Goal: Task Accomplishment & Management: Use online tool/utility

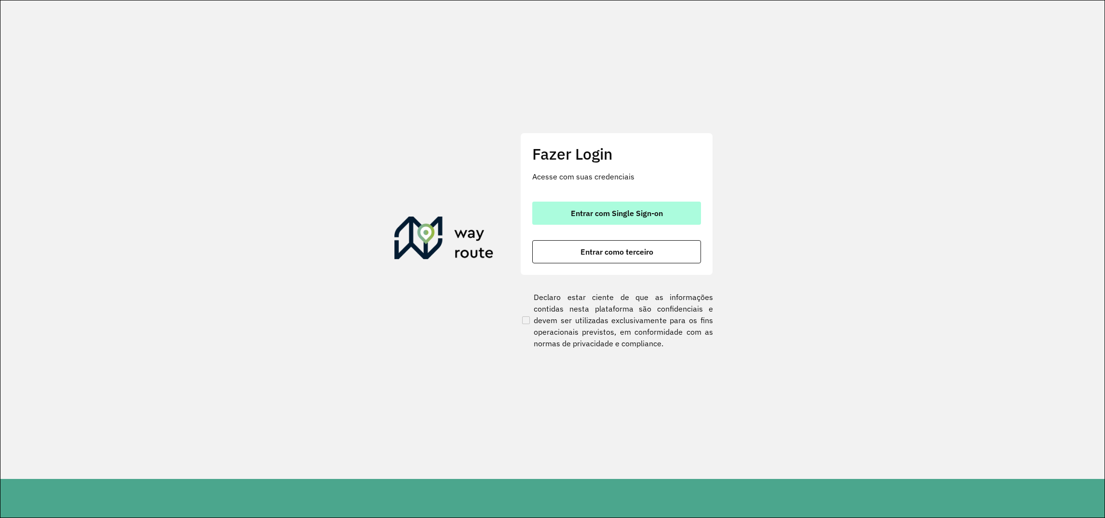
click at [627, 212] on span "Entrar com Single Sign-on" at bounding box center [617, 213] width 92 height 8
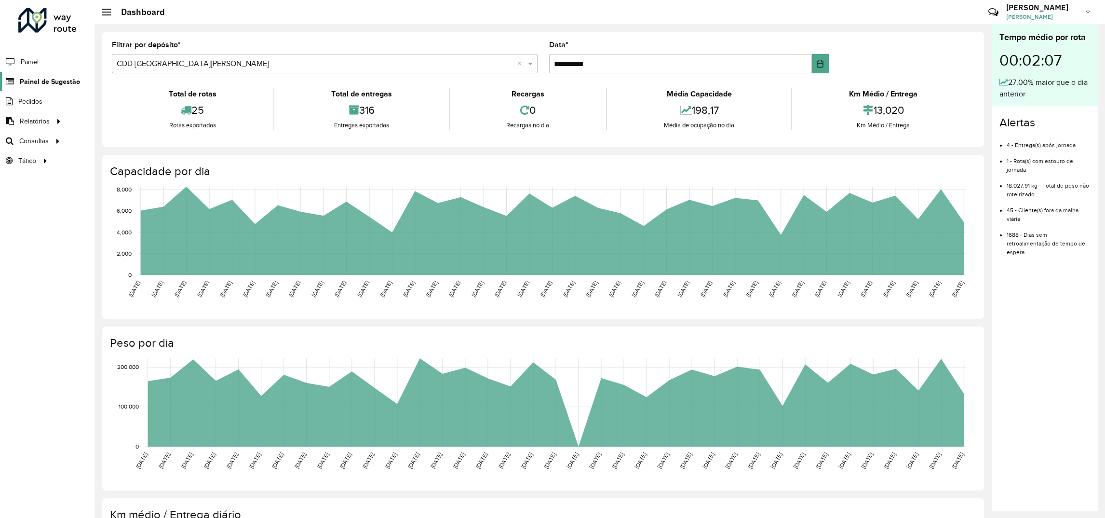
click at [33, 84] on span "Painel de Sugestão" at bounding box center [50, 82] width 60 height 10
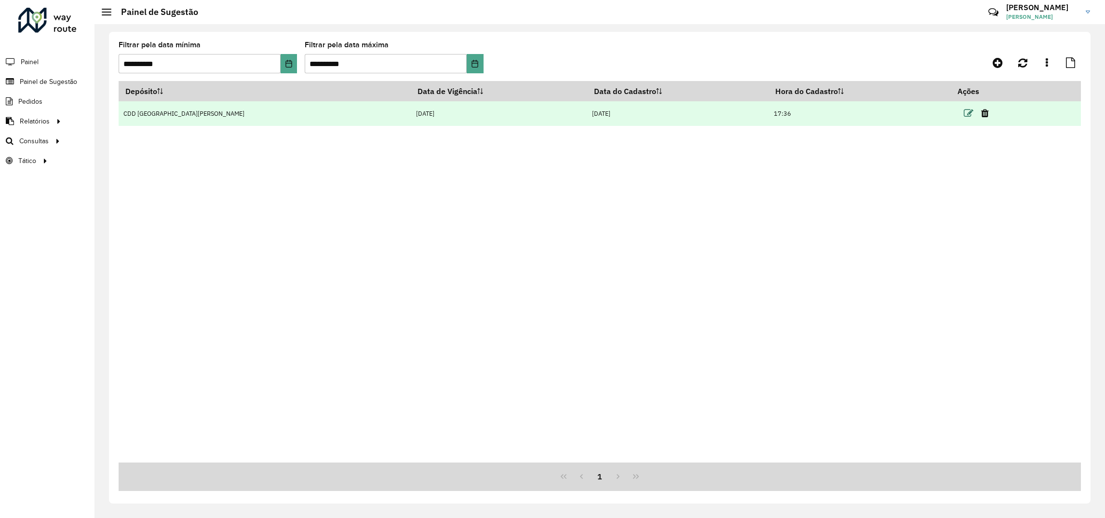
click at [964, 117] on icon at bounding box center [969, 113] width 10 height 10
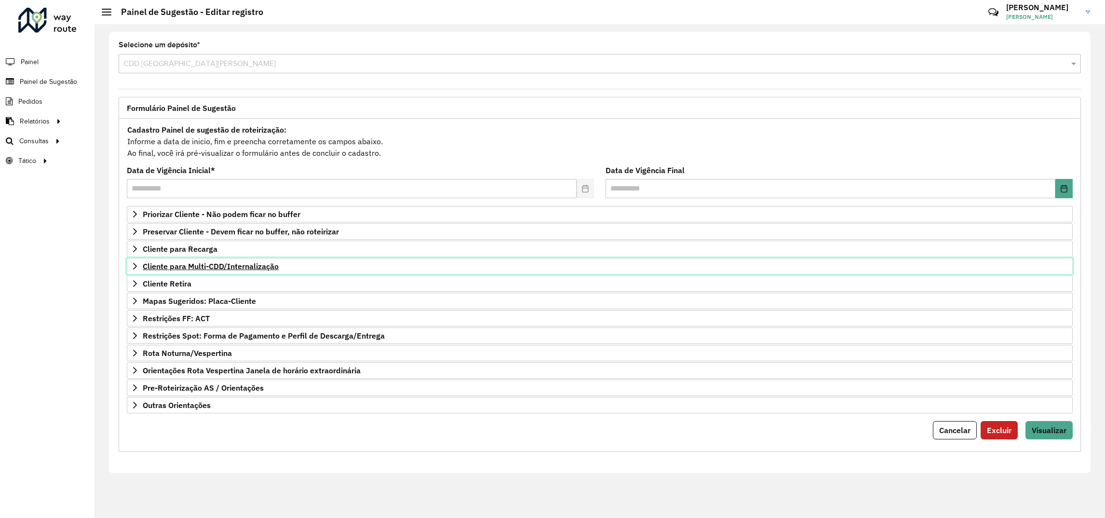
click at [180, 264] on span "Cliente para Multi-CDD/Internalização" at bounding box center [211, 266] width 136 height 8
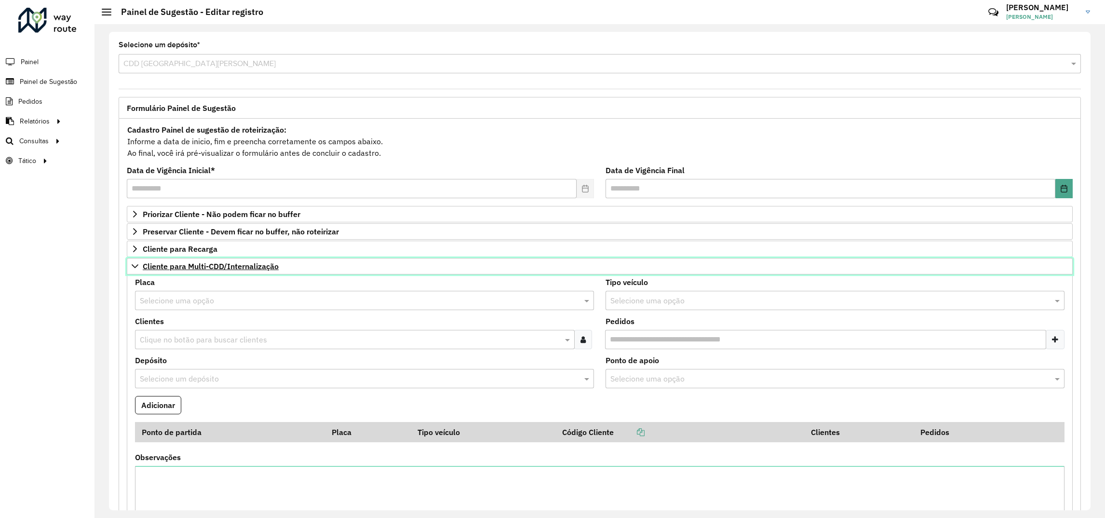
click at [180, 264] on span "Cliente para Multi-CDD/Internalização" at bounding box center [211, 266] width 136 height 8
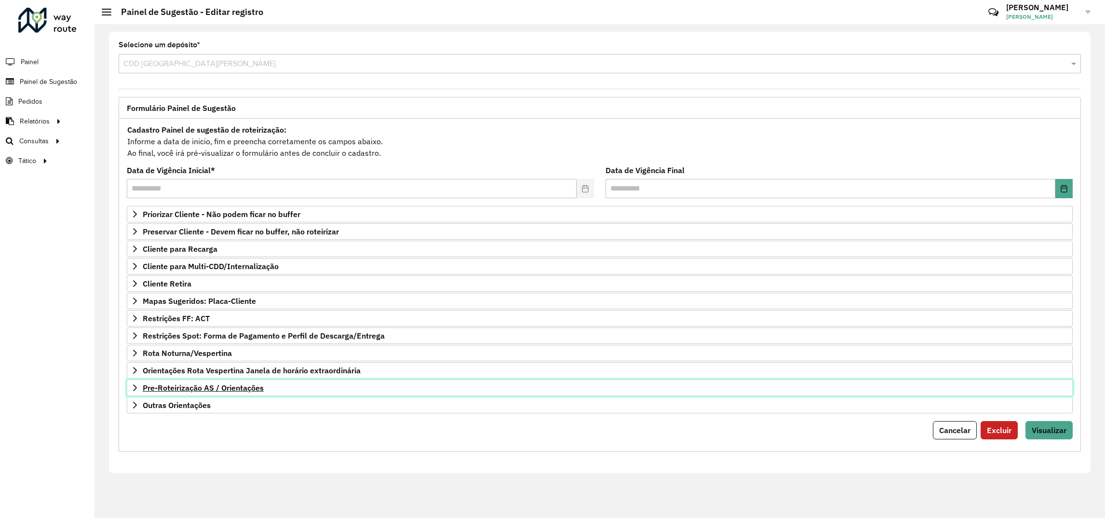
click at [227, 391] on span "Pre-Roteirização AS / Orientações" at bounding box center [203, 388] width 121 height 8
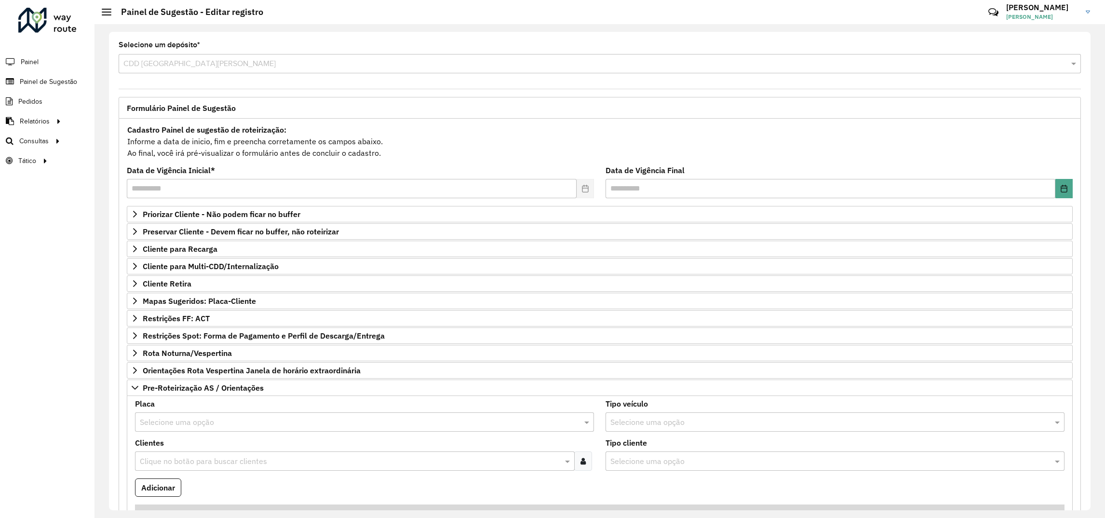
click at [0, 477] on html "**********" at bounding box center [552, 259] width 1105 height 518
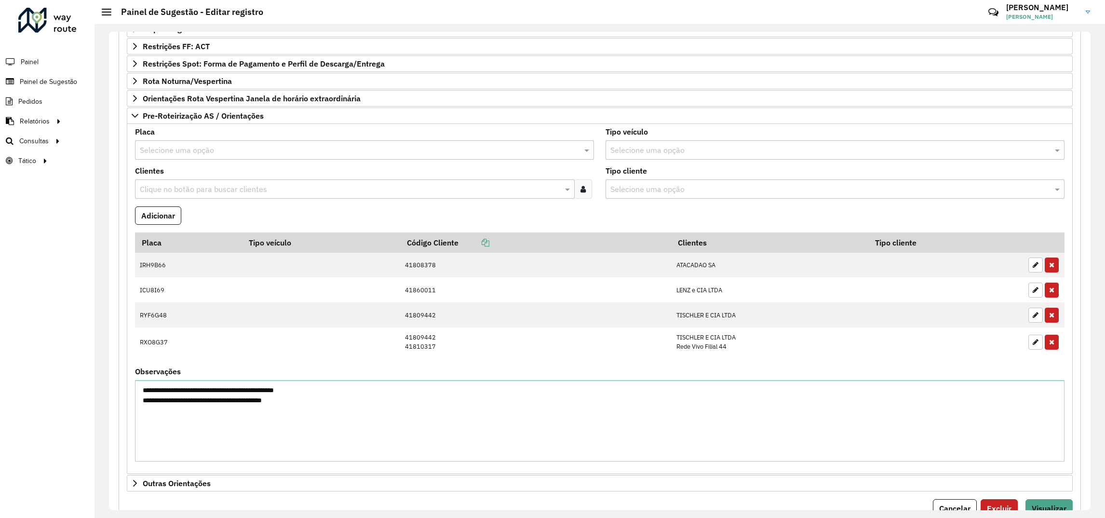
scroll to position [273, 0]
click at [182, 113] on span "Pre-Roteirização AS / Orientações" at bounding box center [203, 115] width 121 height 8
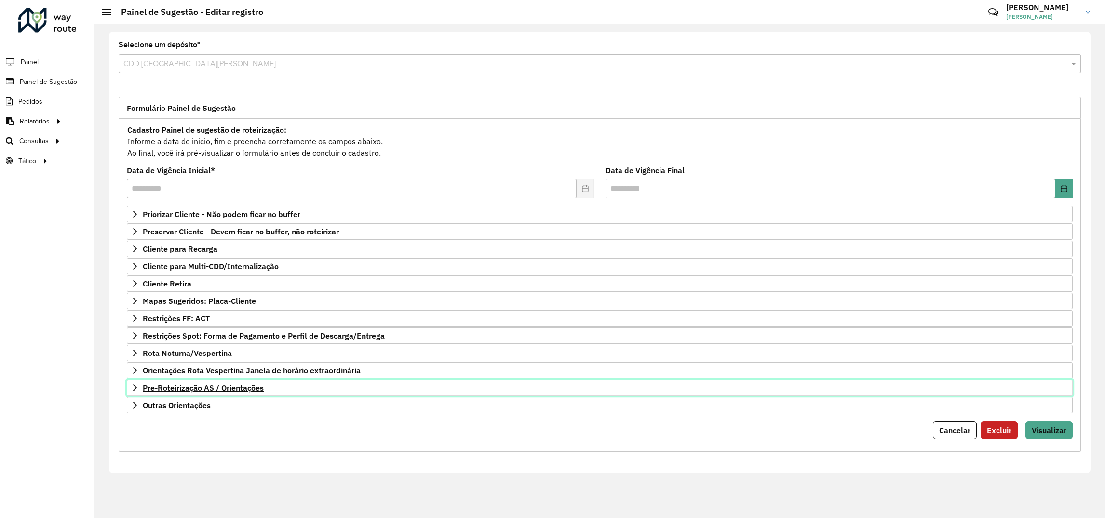
scroll to position [0, 0]
click at [173, 298] on span "Mapas Sugeridos: Placa-Cliente" at bounding box center [199, 301] width 113 height 8
